Goal: Task Accomplishment & Management: Use online tool/utility

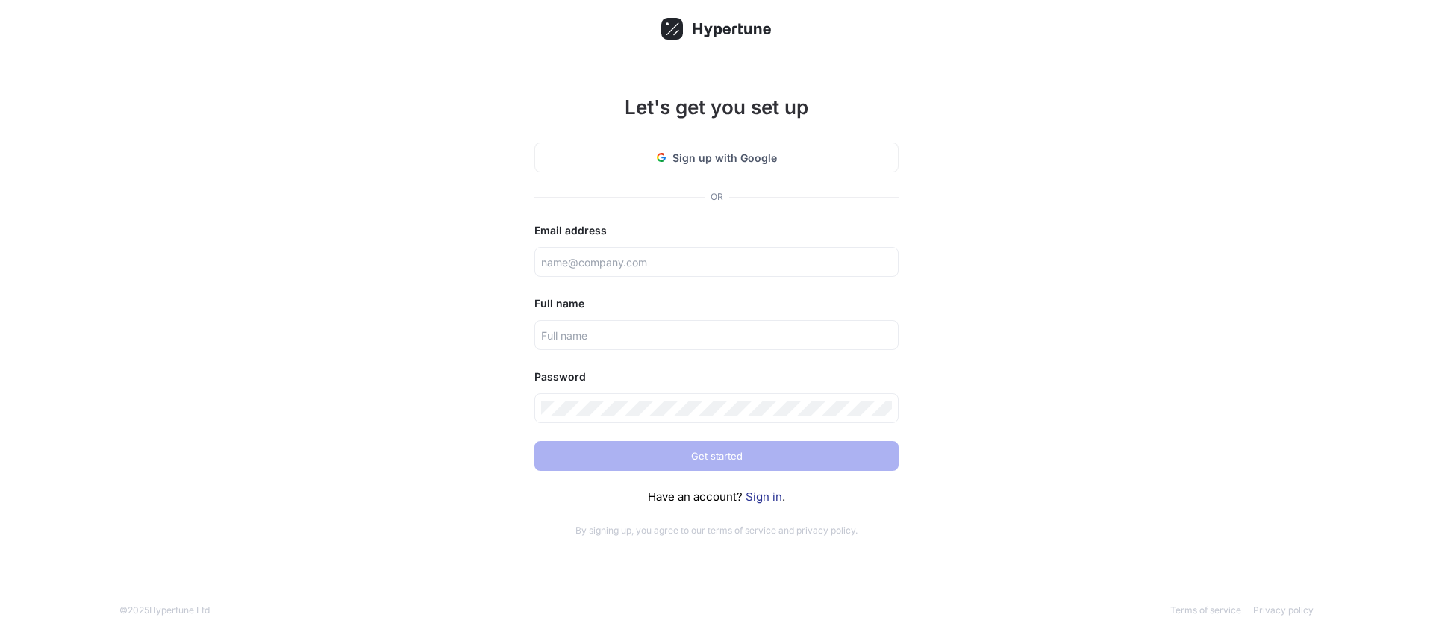
click at [762, 501] on link "Sign in" at bounding box center [764, 497] width 37 height 14
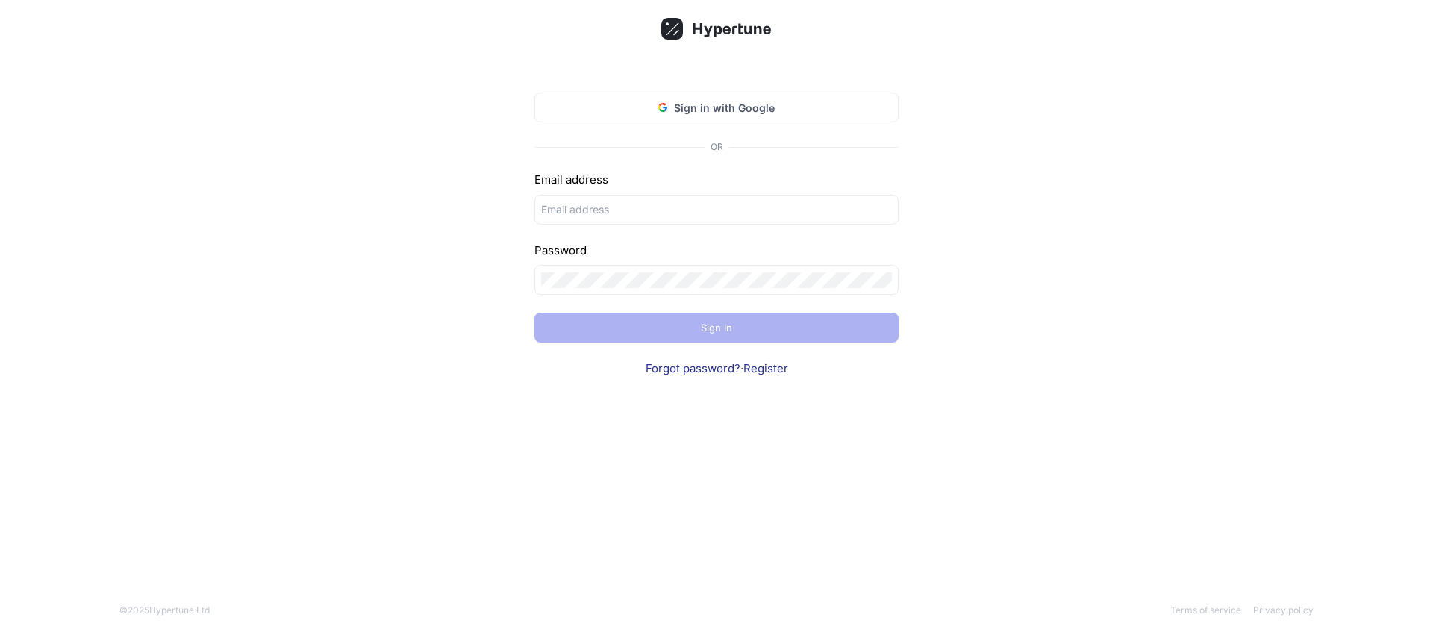
type input "[EMAIL_ADDRESS][DOMAIN_NAME]"
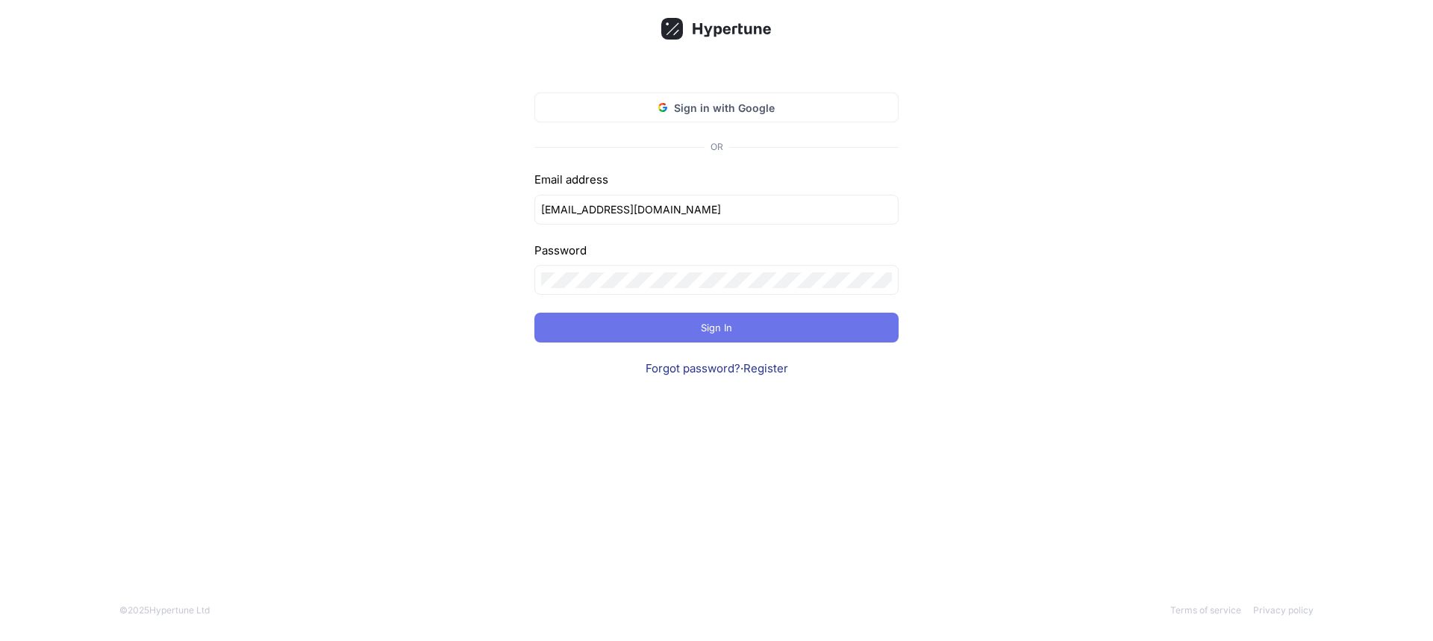
click at [741, 331] on button "Sign In" at bounding box center [716, 328] width 364 height 30
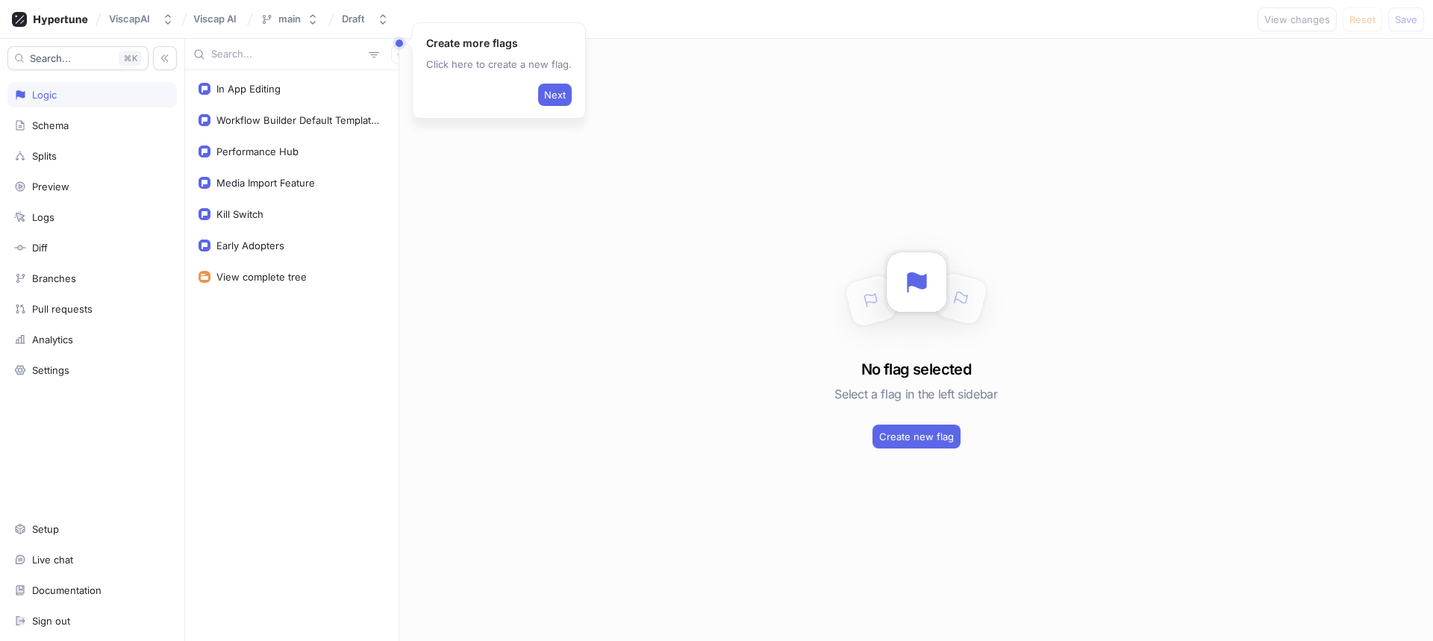
click at [537, 203] on div "No flag selected Select a flag in the left sidebar Create new flag" at bounding box center [916, 340] width 1034 height 602
click at [273, 85] on div "In App Editing" at bounding box center [248, 89] width 64 height 12
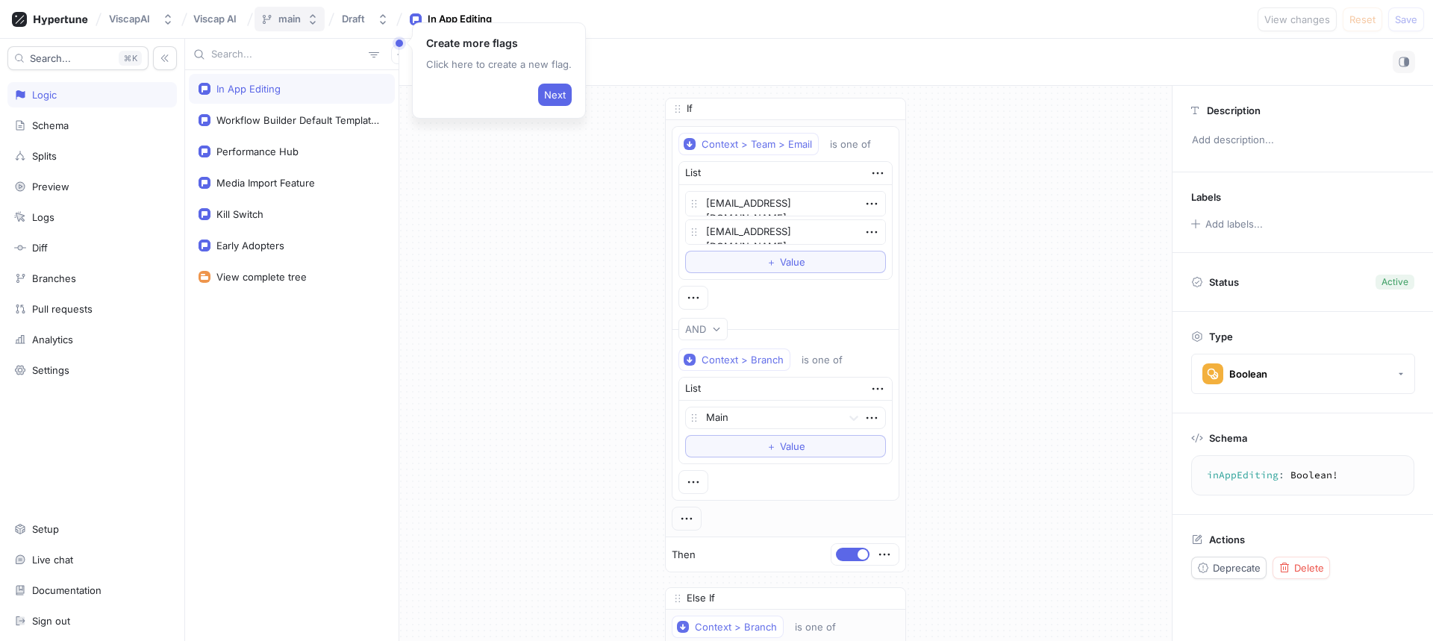
click at [319, 10] on button "main" at bounding box center [290, 19] width 70 height 25
click at [477, 237] on div "If Context > Team > Email is one of List [EMAIL_ADDRESS][DOMAIN_NAME] [EMAIL_AD…" at bounding box center [785, 507] width 773 height 843
click at [621, 3] on div "ViscapAI Viscap AI main Draft In App Editing View changes Reset Save" at bounding box center [716, 19] width 1433 height 39
click at [607, 19] on div "ViscapAI Viscap AI main Draft In App Editing View changes Reset Save" at bounding box center [716, 19] width 1433 height 39
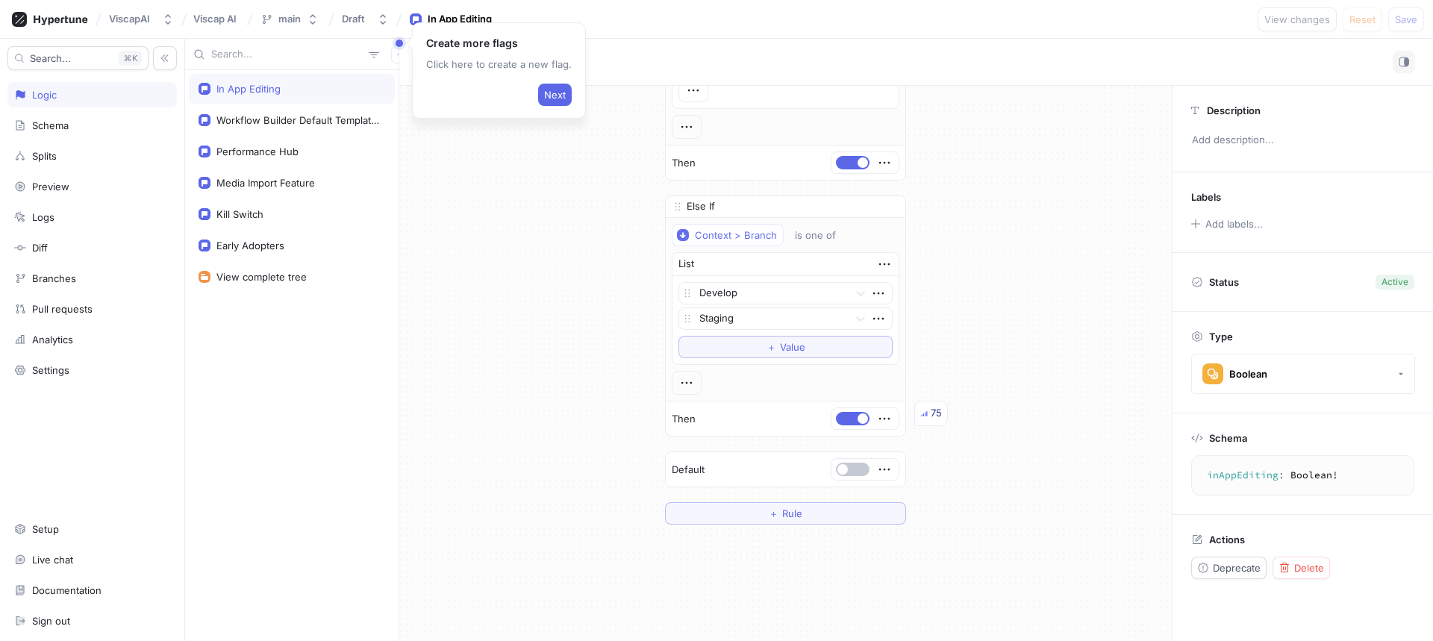
scroll to position [393, 0]
click at [264, 118] on div "Workflow Builder Default Template Owner" at bounding box center [297, 120] width 163 height 12
type textarea "x"
type textarea "workflowBuilderDefaultTemplateOwner: Boolean!"
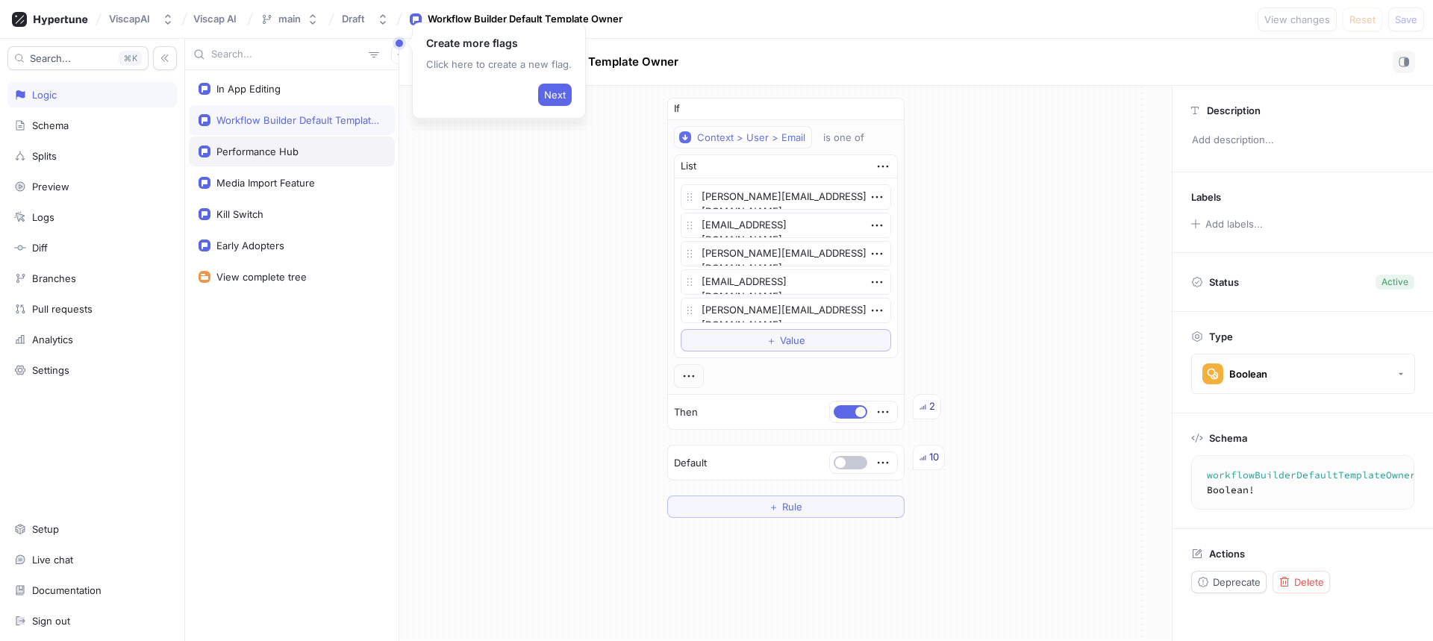
click at [270, 150] on div "Performance Hub" at bounding box center [257, 152] width 82 height 12
type textarea "x"
type textarea "performanceHub: Boolean!"
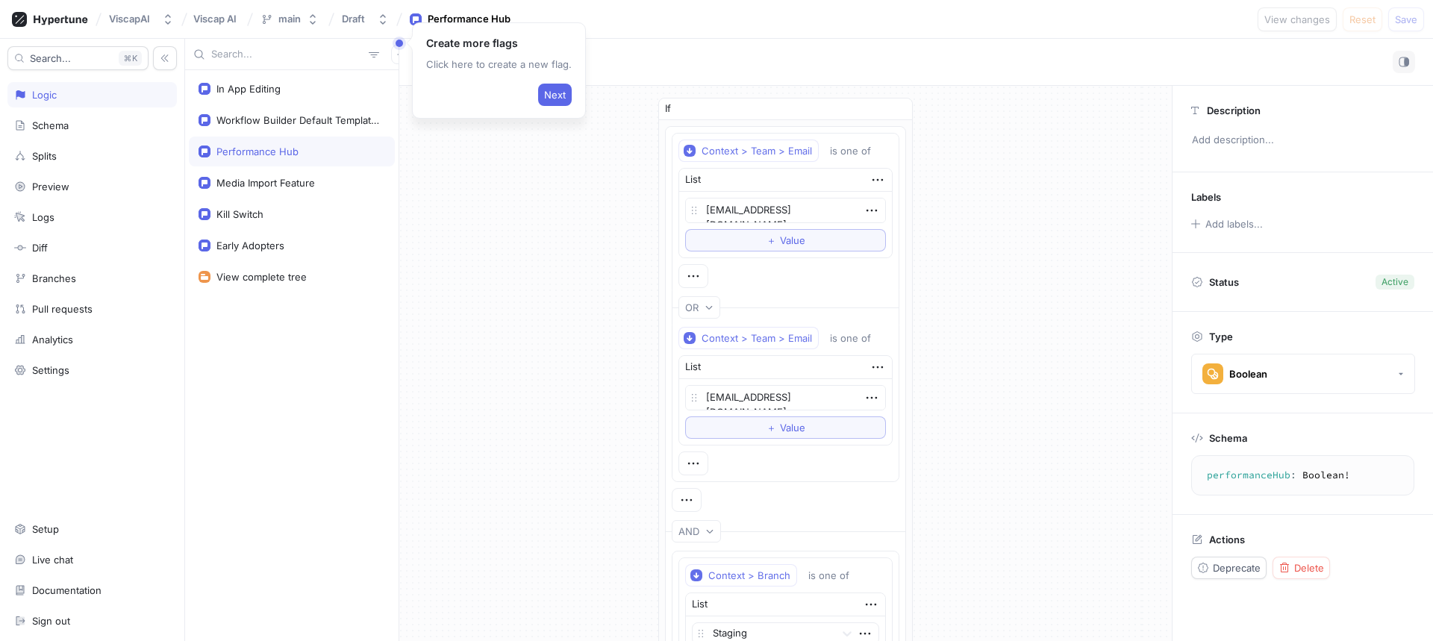
type textarea "x"
